Goal: Learn about a topic

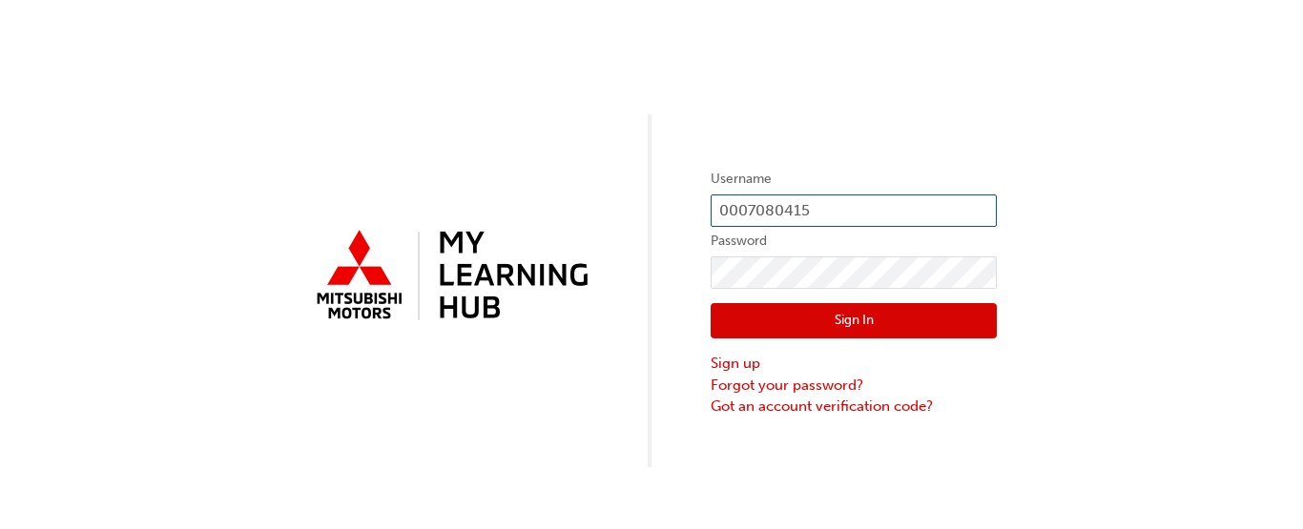
click at [805, 209] on input "0007080415" at bounding box center [853, 211] width 286 height 32
type input "0005009392"
click at [764, 322] on button "Sign In" at bounding box center [853, 321] width 286 height 36
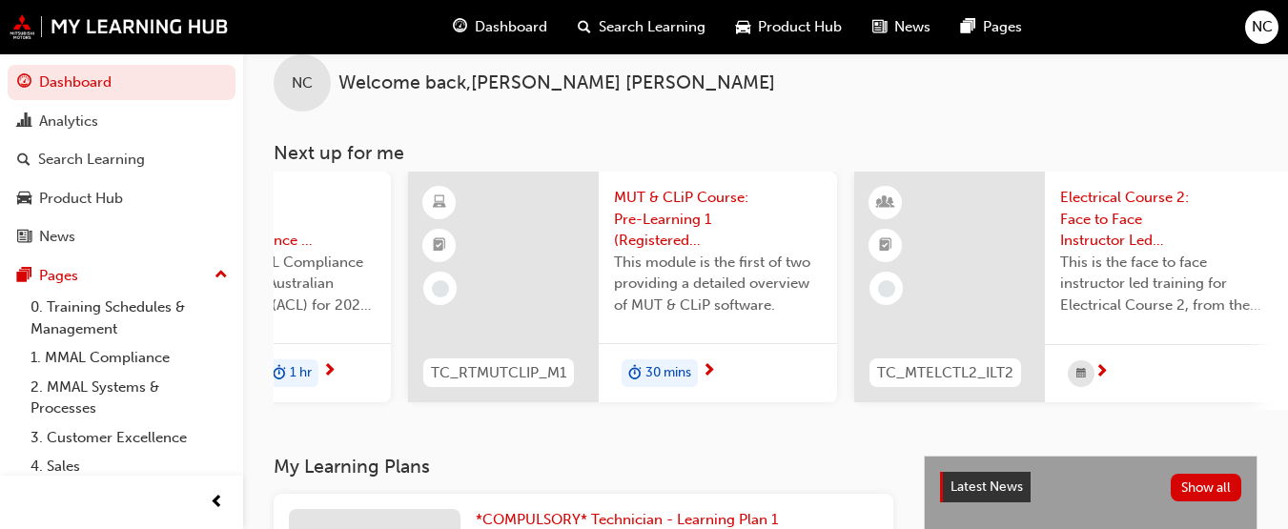
scroll to position [0, 284]
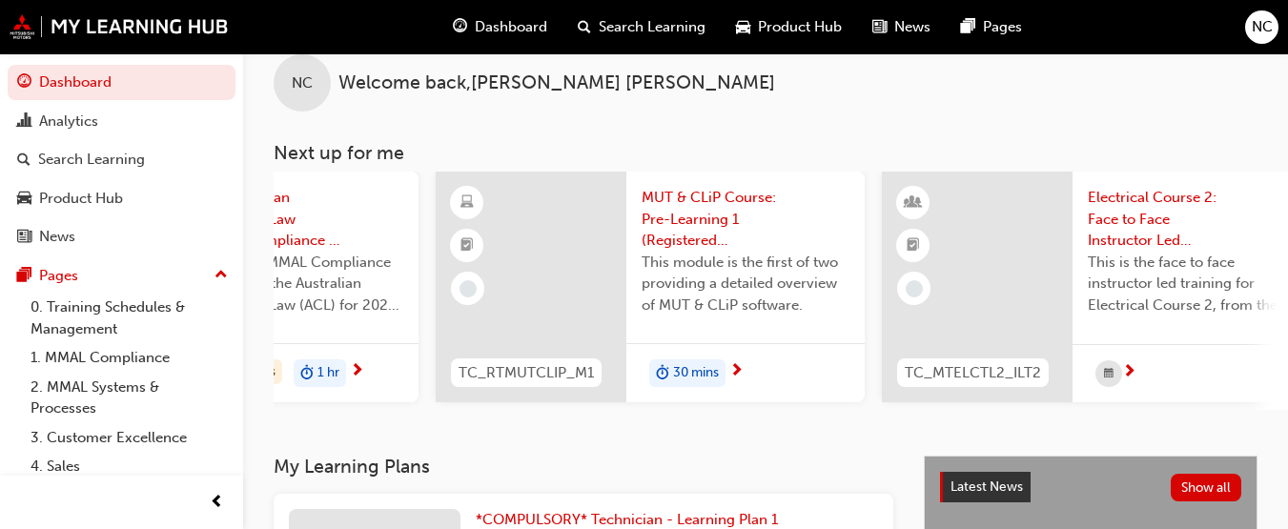
drag, startPoint x: 547, startPoint y: 418, endPoint x: 491, endPoint y: 415, distance: 56.3
click at [491, 410] on div "CF_ACL24_M1 The Australian Consumer Law (MMAL Compliance - 2024) This is the MM…" at bounding box center [781, 291] width 1015 height 238
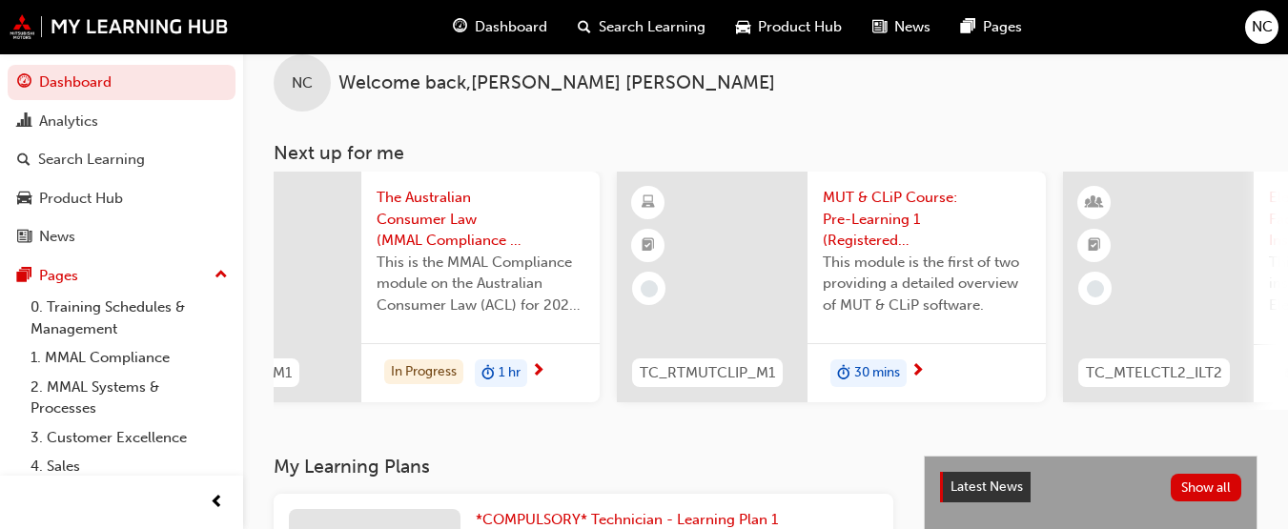
scroll to position [0, 75]
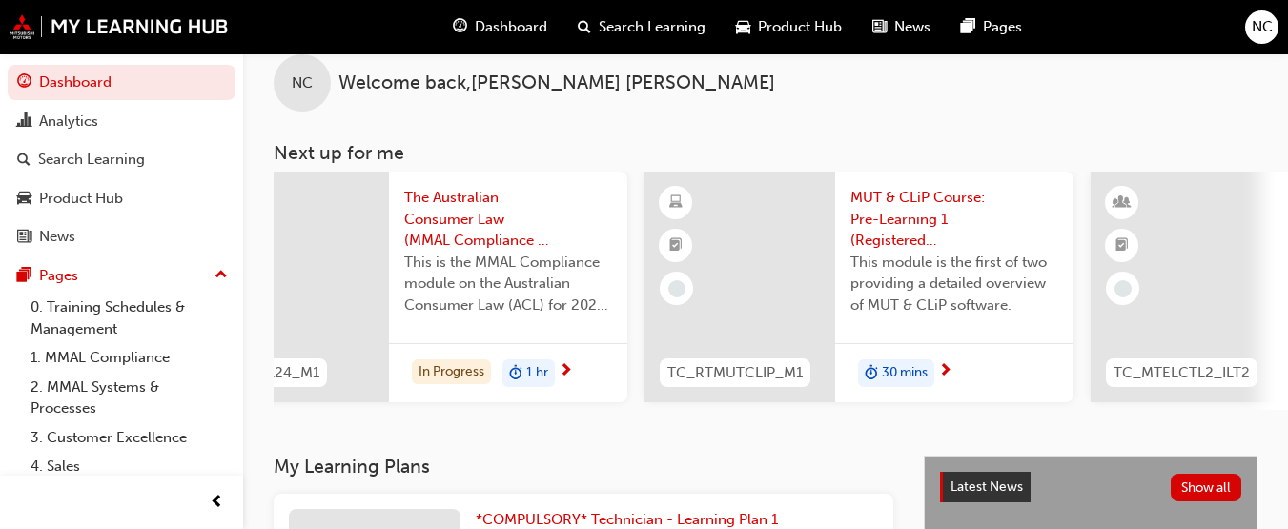
drag, startPoint x: 412, startPoint y: 424, endPoint x: 395, endPoint y: 419, distance: 18.1
click at [395, 419] on div "NC Welcome back , [PERSON_NAME] Next up for me CF_ACL24_M1 The Australian Consu…" at bounding box center [765, 240] width 1045 height 432
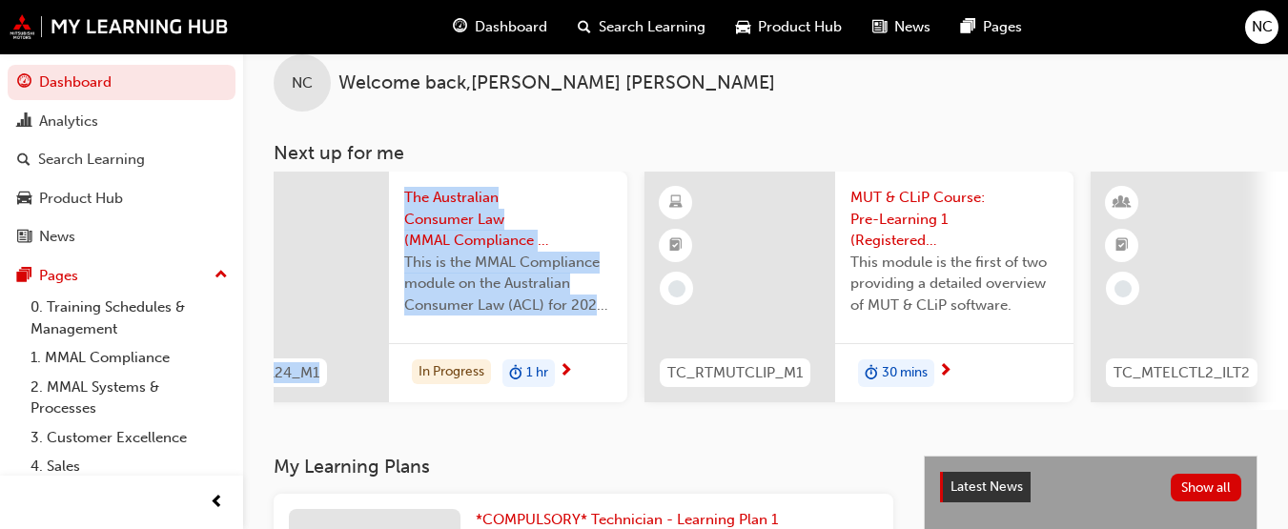
drag, startPoint x: 395, startPoint y: 418, endPoint x: 377, endPoint y: 418, distance: 18.1
click at [377, 410] on div "CF_ACL24_M1 The Australian Consumer Law (MMAL Compliance - 2024) This is the MM…" at bounding box center [781, 291] width 1015 height 238
drag, startPoint x: 377, startPoint y: 418, endPoint x: 398, endPoint y: 423, distance: 21.7
click at [398, 423] on div "NC Welcome back , [PERSON_NAME] Next up for me CF_ACL24_M1 The Australian Consu…" at bounding box center [765, 240] width 1045 height 432
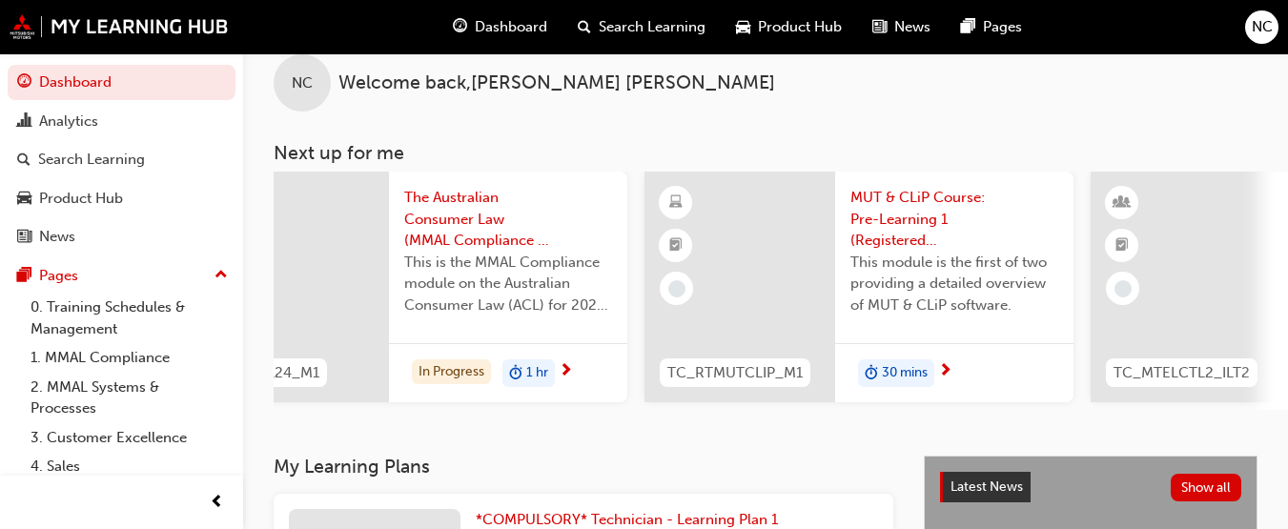
click at [502, 444] on div "NC Welcome back , [PERSON_NAME] Next up for me CF_ACL24_M1 The Australian Consu…" at bounding box center [765, 240] width 1045 height 432
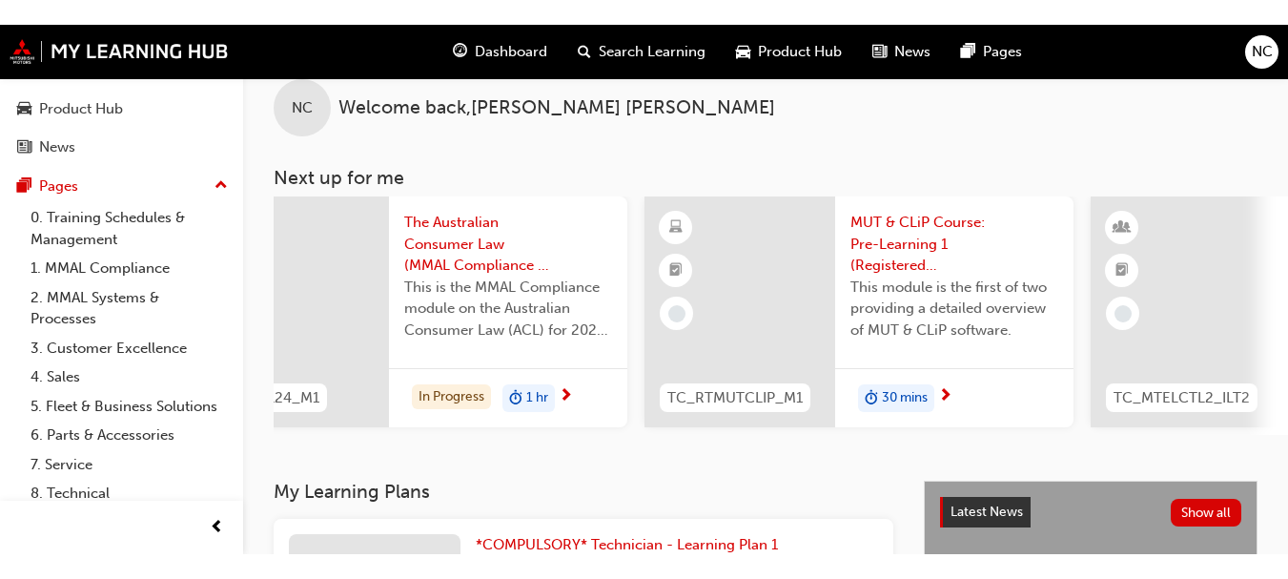
scroll to position [0, 0]
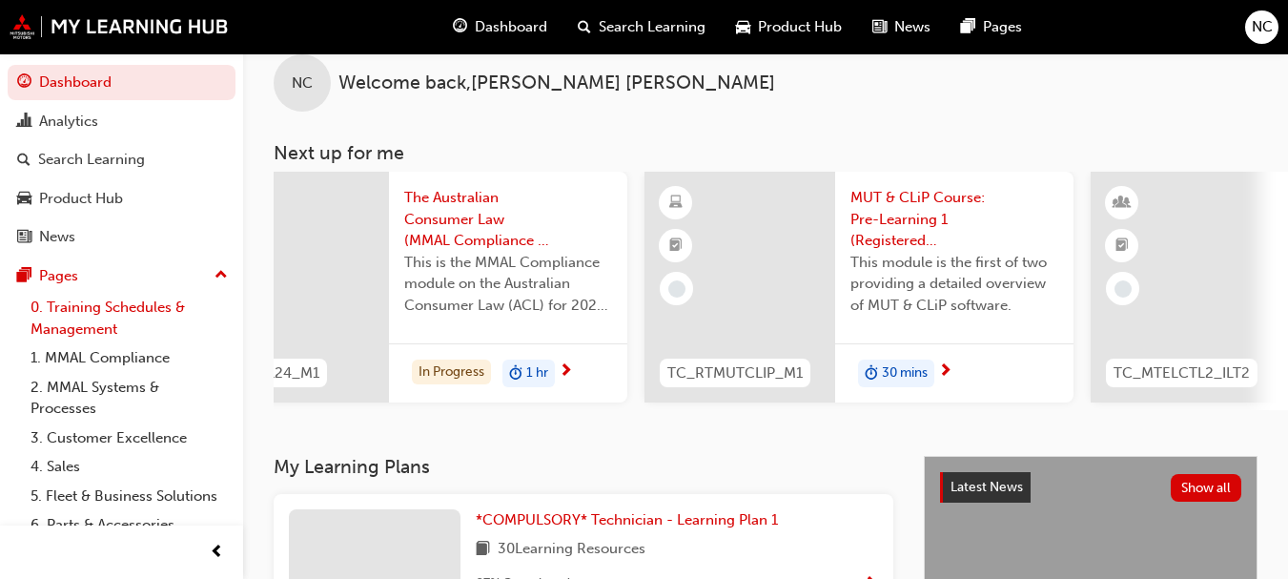
click at [82, 321] on link "0. Training Schedules & Management" at bounding box center [129, 318] width 213 height 51
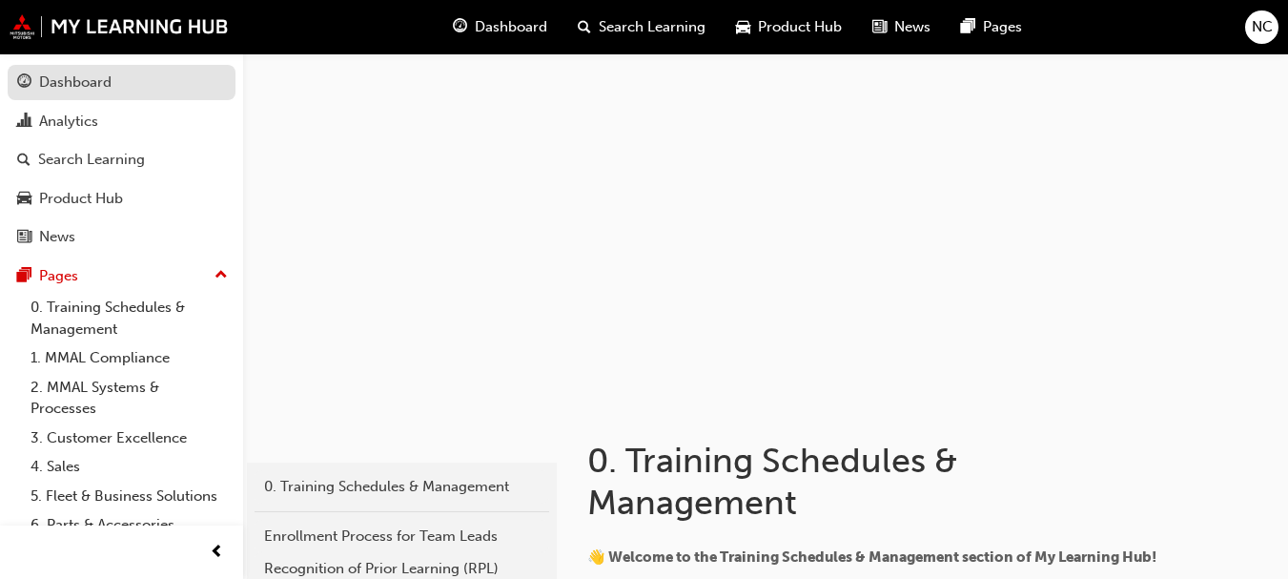
click at [91, 66] on link "Dashboard" at bounding box center [122, 82] width 228 height 35
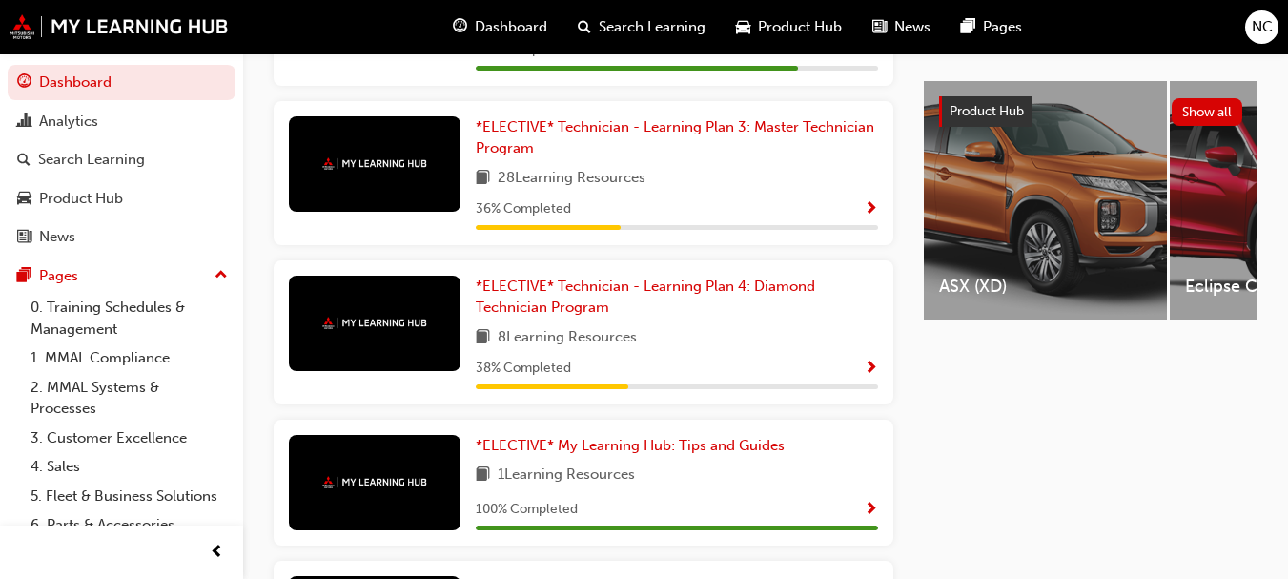
scroll to position [738, 0]
